Goal: Task Accomplishment & Management: Complete application form

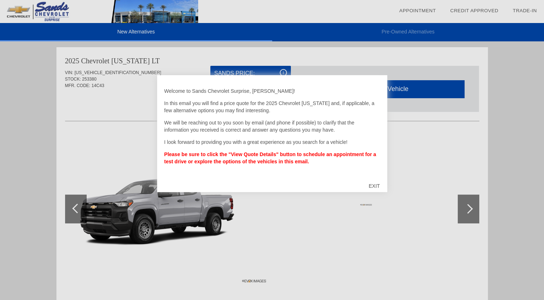
click at [376, 183] on div "EXIT" at bounding box center [374, 186] width 26 height 22
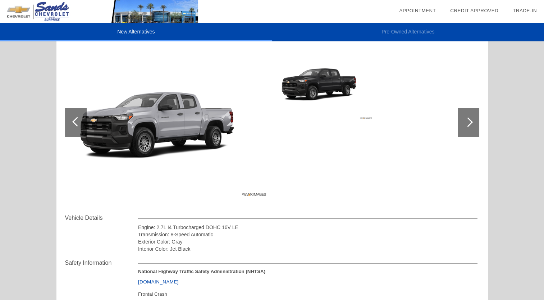
scroll to position [86, 0]
click at [467, 121] on div at bounding box center [468, 122] width 10 height 10
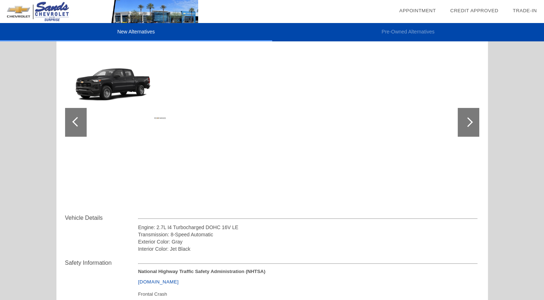
click at [467, 121] on div at bounding box center [468, 122] width 10 height 10
click at [82, 121] on div at bounding box center [76, 122] width 22 height 29
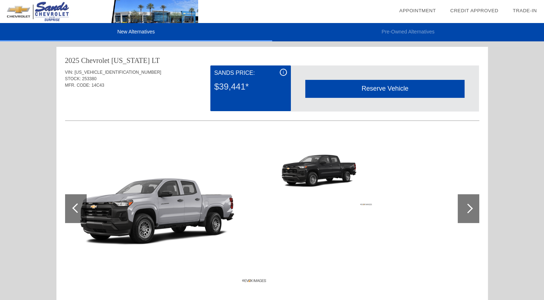
scroll to position [0, 0]
click at [325, 166] on img at bounding box center [323, 169] width 99 height 74
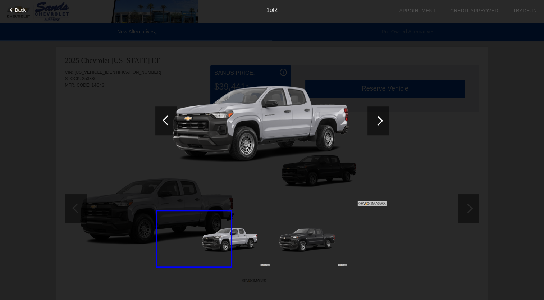
click at [299, 243] on img at bounding box center [311, 238] width 74 height 55
click at [374, 119] on div at bounding box center [378, 121] width 10 height 10
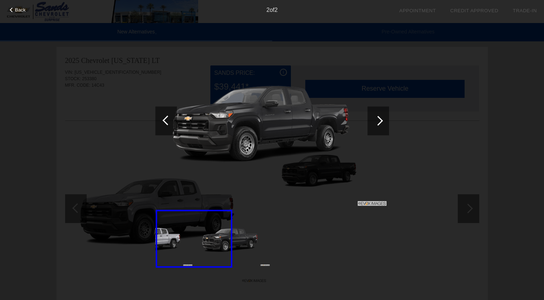
click at [374, 119] on div at bounding box center [378, 121] width 10 height 10
click at [166, 110] on div at bounding box center [166, 120] width 22 height 29
